Goal: Navigation & Orientation: Understand site structure

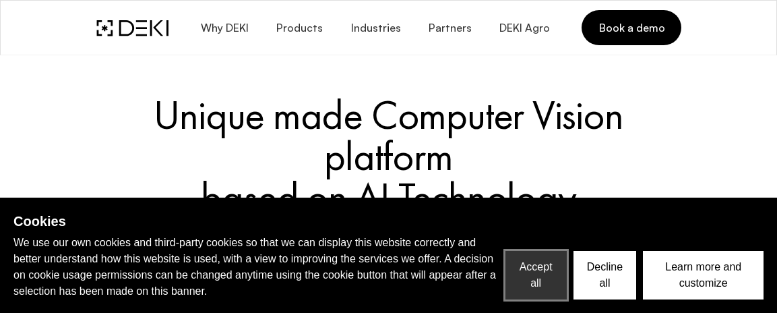
click at [543, 283] on button "Accept all" at bounding box center [536, 275] width 61 height 49
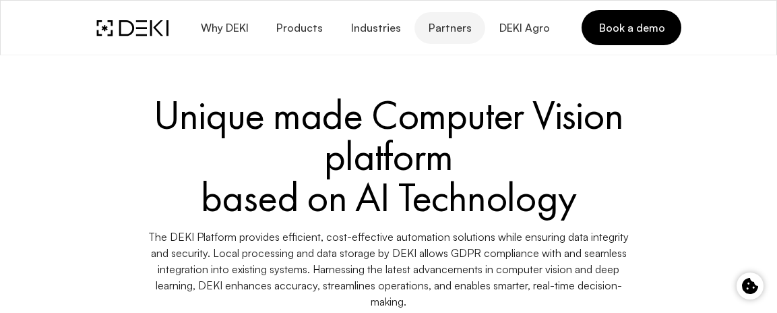
click at [430, 26] on span "Partners" at bounding box center [450, 28] width 44 height 13
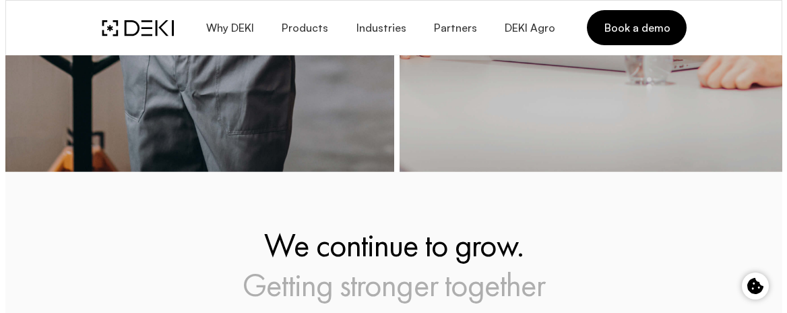
scroll to position [1788, 0]
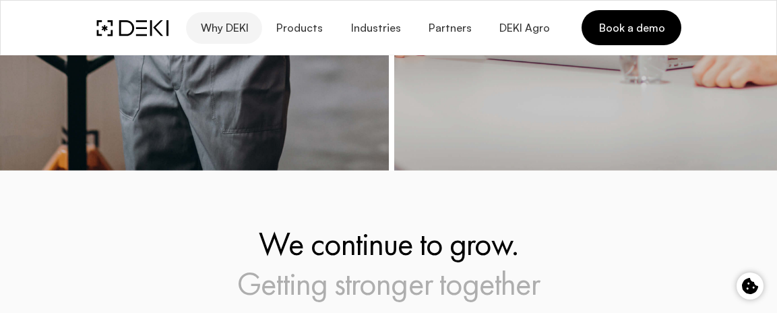
click at [229, 27] on span "Why DEKI" at bounding box center [224, 28] width 49 height 13
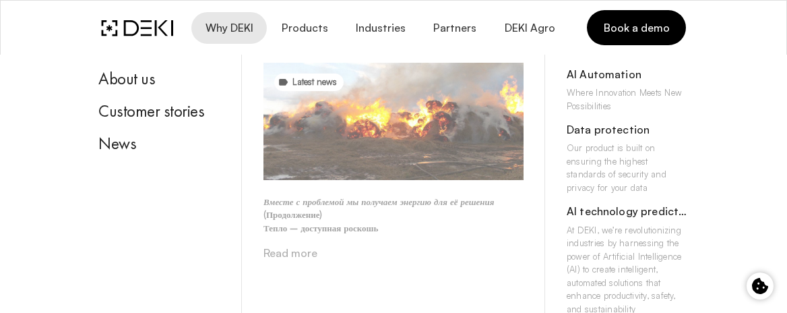
click at [291, 250] on link "Read more" at bounding box center [291, 252] width 54 height 13
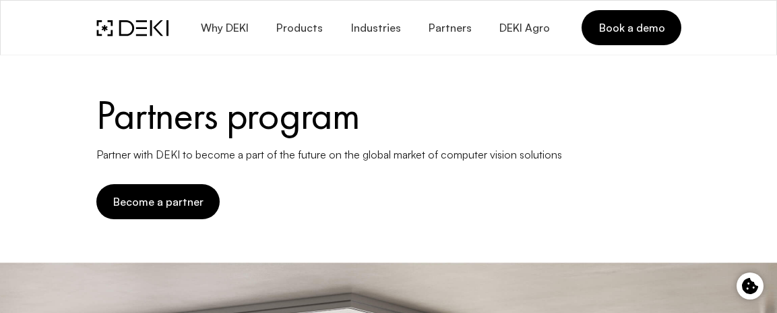
scroll to position [1788, 0]
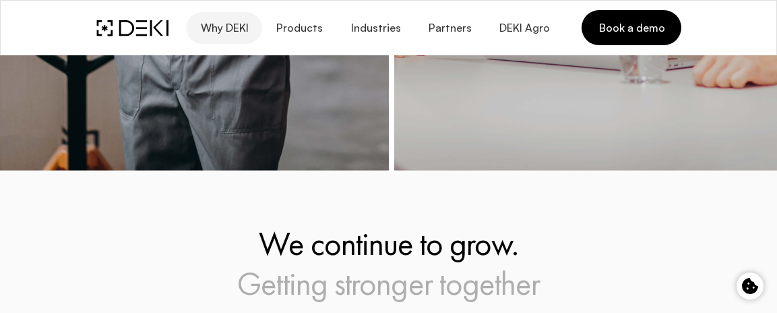
click at [216, 33] on span "Why DEKI" at bounding box center [224, 28] width 49 height 13
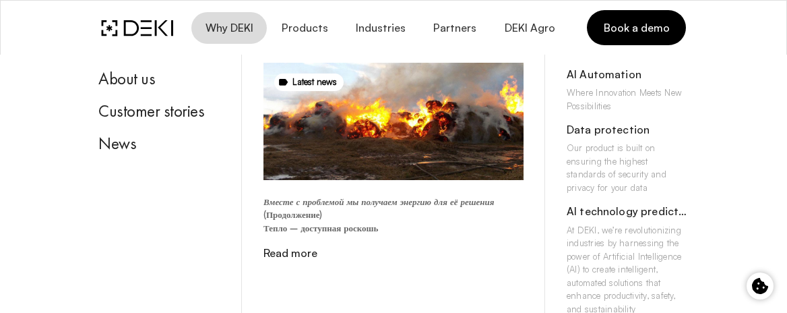
click at [216, 33] on span "Why DEKI" at bounding box center [229, 28] width 49 height 13
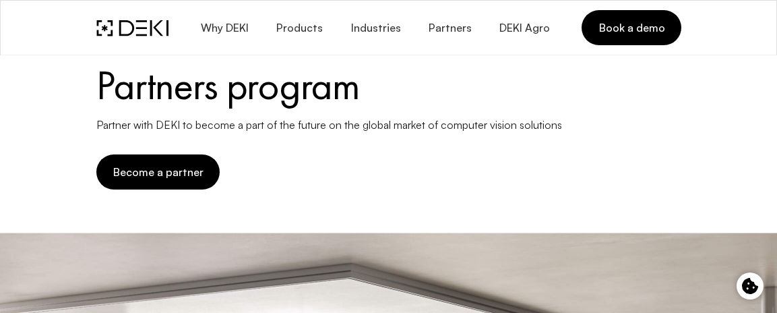
scroll to position [0, 0]
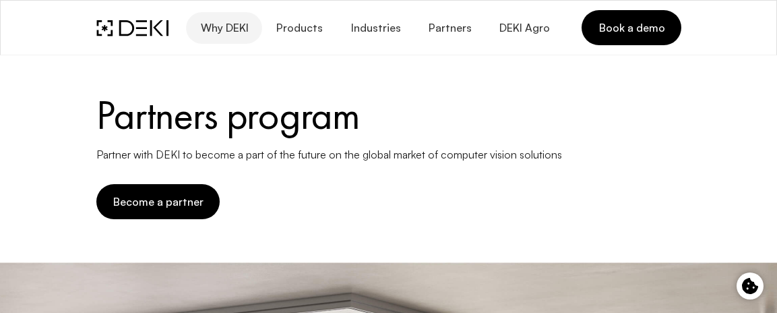
click at [216, 28] on span "Why DEKI" at bounding box center [224, 28] width 49 height 13
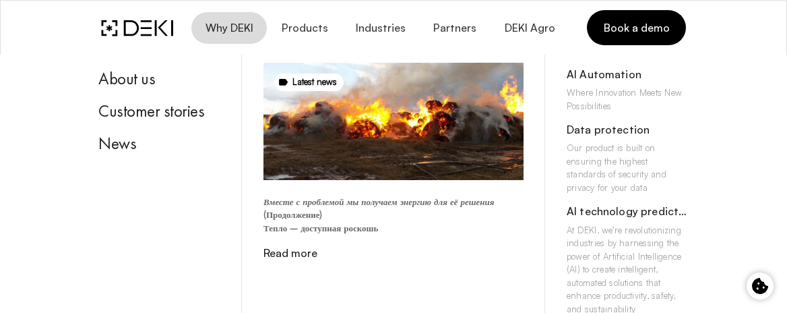
click at [216, 28] on span "Why DEKI" at bounding box center [229, 28] width 49 height 13
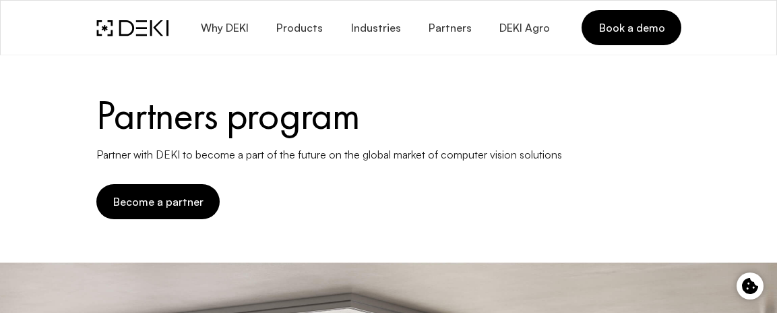
click at [141, 35] on img at bounding box center [132, 28] width 72 height 17
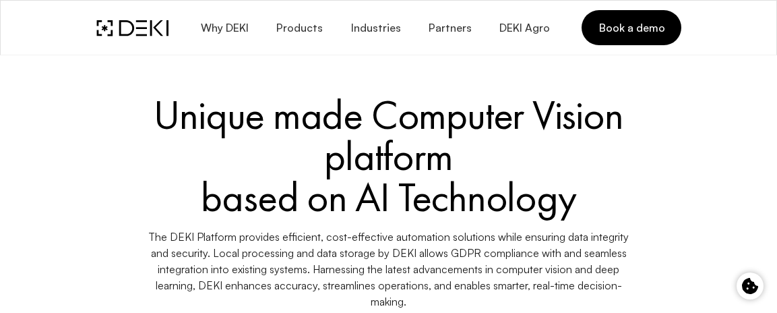
click at [252, 37] on button "Why DEKI" at bounding box center [223, 28] width 75 height 32
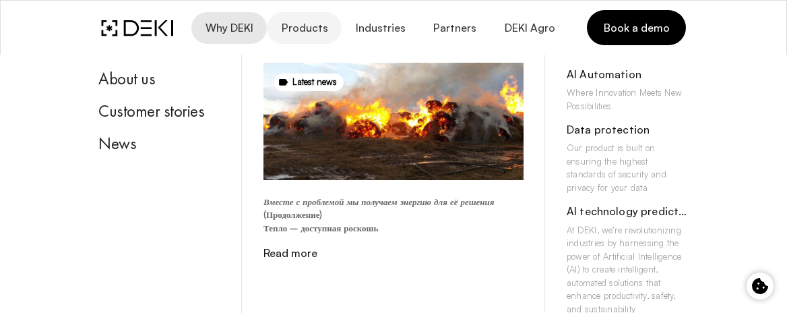
click at [323, 38] on button "Products" at bounding box center [304, 28] width 74 height 32
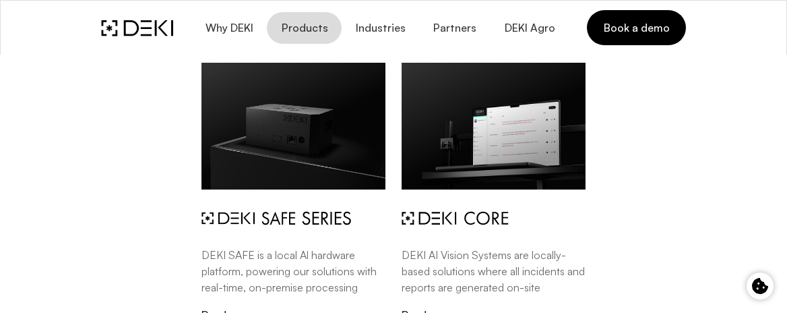
click at [323, 38] on button "Products" at bounding box center [304, 28] width 74 height 32
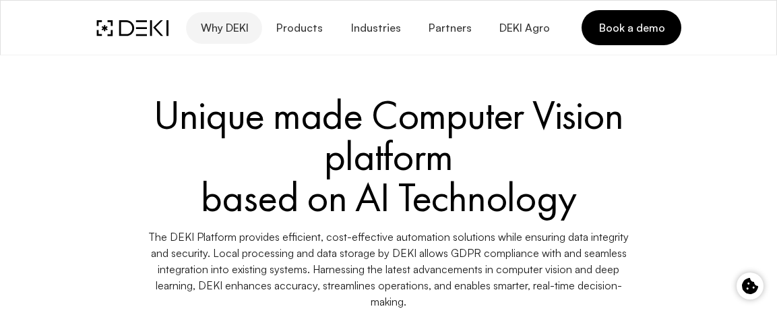
click at [239, 30] on span "Why DEKI" at bounding box center [224, 28] width 49 height 13
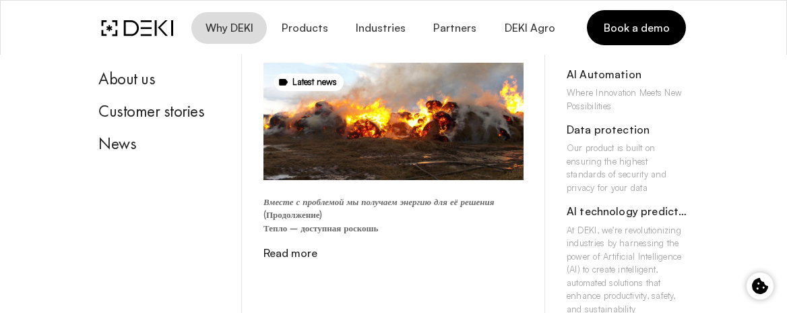
click at [239, 30] on span "Why DEKI" at bounding box center [229, 28] width 49 height 13
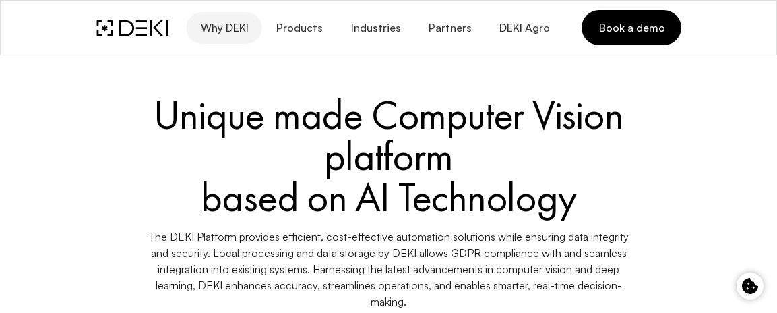
click at [243, 30] on span "Why DEKI" at bounding box center [224, 28] width 49 height 13
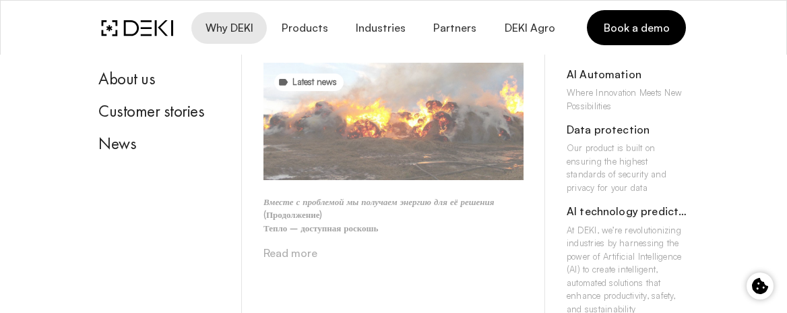
click at [340, 107] on img at bounding box center [394, 121] width 260 height 117
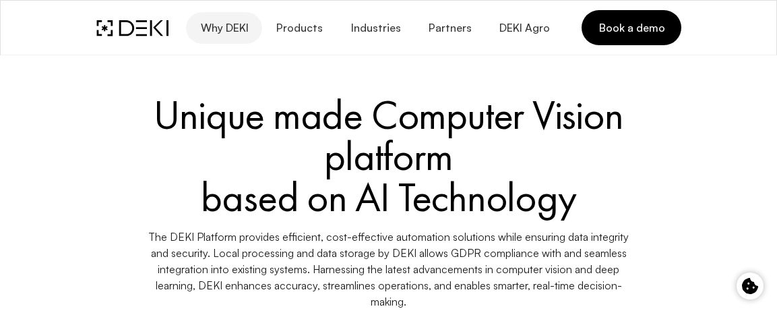
click at [232, 28] on span "Why DEKI" at bounding box center [224, 28] width 49 height 13
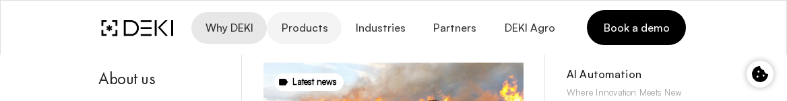
click at [299, 30] on span "Products" at bounding box center [303, 28] width 47 height 13
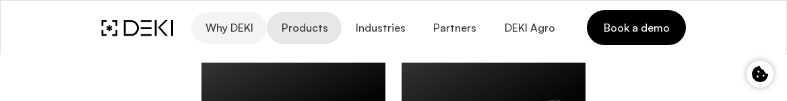
click at [237, 31] on span "Why DEKI" at bounding box center [229, 28] width 49 height 13
